Goal: Information Seeking & Learning: Learn about a topic

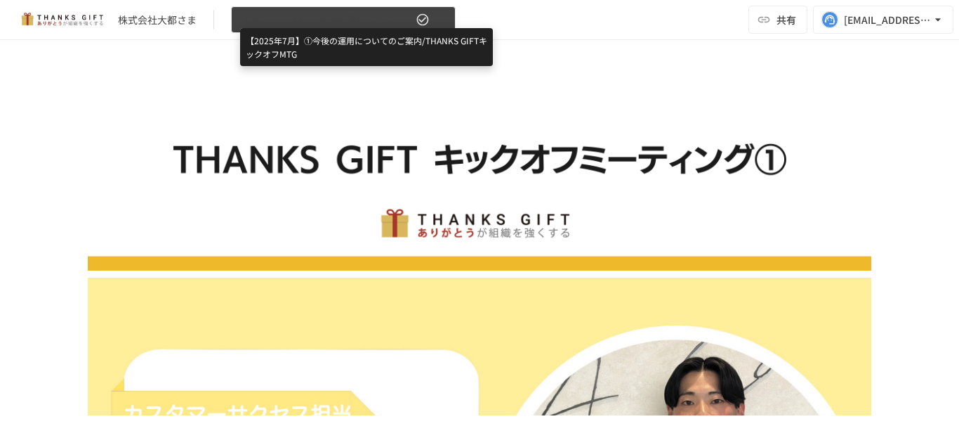
click at [383, 23] on span "【2025年7月】①今後の運用についてのご案内/THANKS GIFTキックオフMTG" at bounding box center [326, 20] width 173 height 18
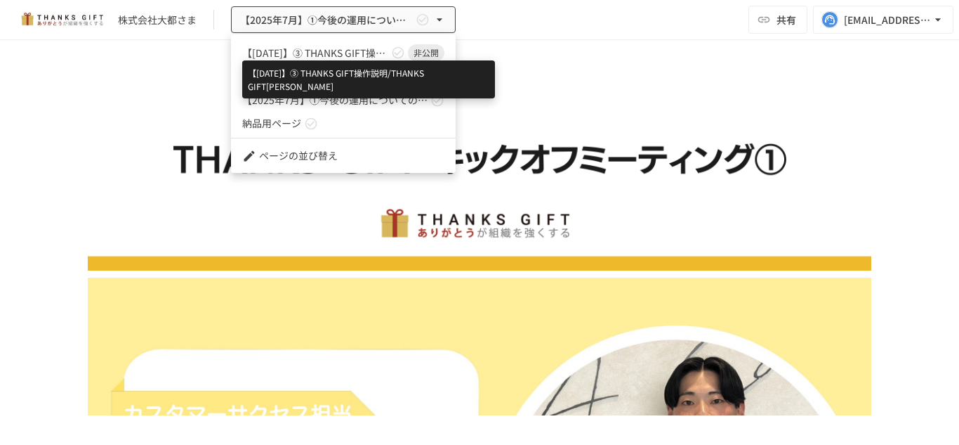
click at [354, 47] on span "【[DATE]】➂ THANKS GIFT操作説明/THANKS GIFT[PERSON_NAME]" at bounding box center [315, 53] width 146 height 15
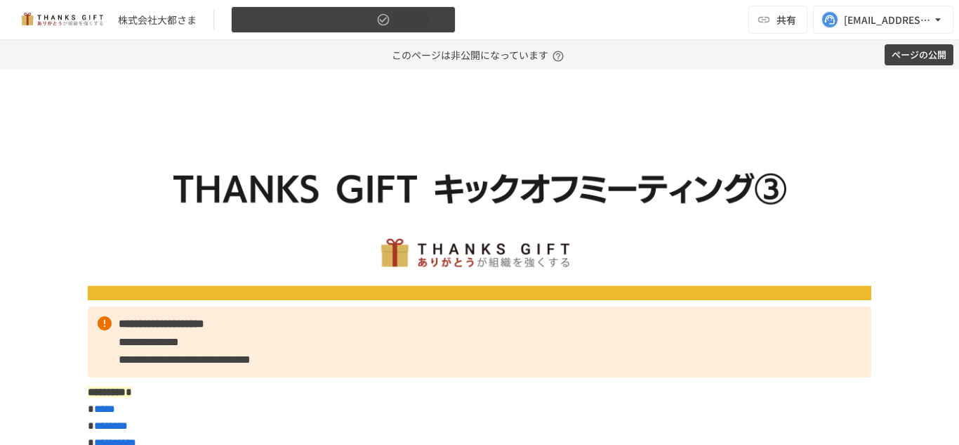
click at [393, 22] on span "非公開" at bounding box center [411, 20] width 37 height 15
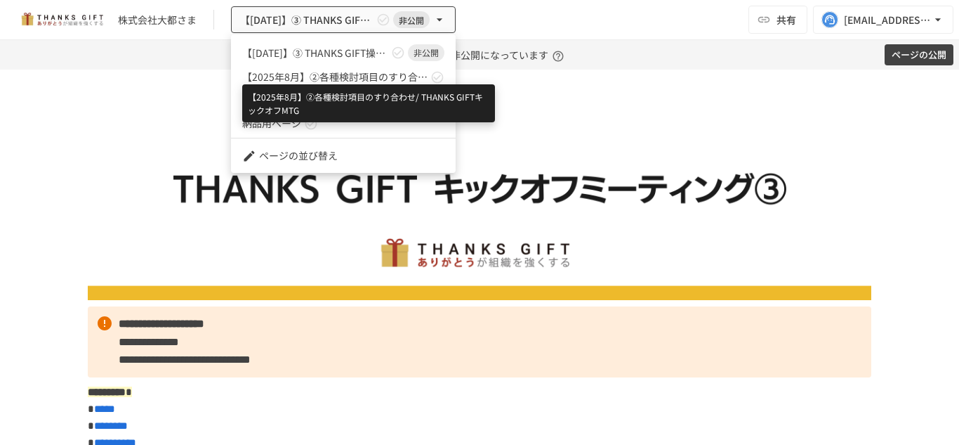
click at [353, 72] on span "【2025年8月】②各種検討項目のすり合わせ/ THANKS GIFTキックオフMTG" at bounding box center [334, 77] width 185 height 15
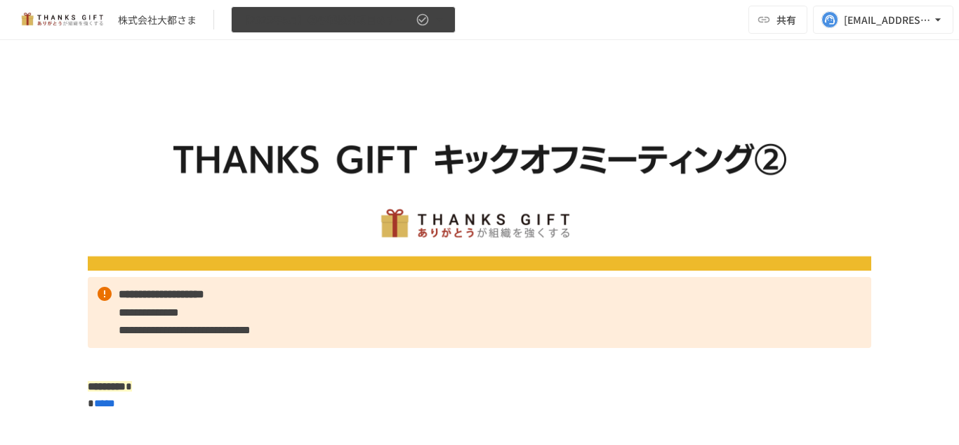
click at [444, 13] on icon "button" at bounding box center [440, 20] width 14 height 14
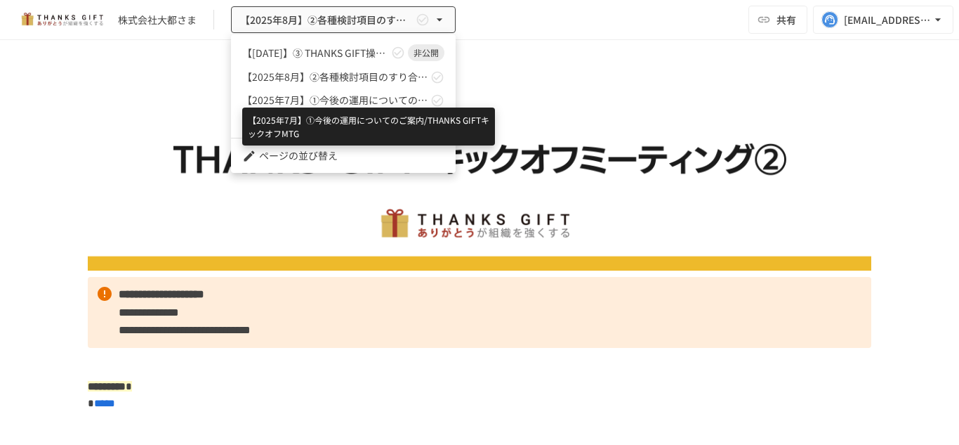
click at [388, 100] on span "【2025年7月】①今後の運用についてのご案内/THANKS GIFTキックオフMTG" at bounding box center [334, 100] width 185 height 15
